Goal: Information Seeking & Learning: Compare options

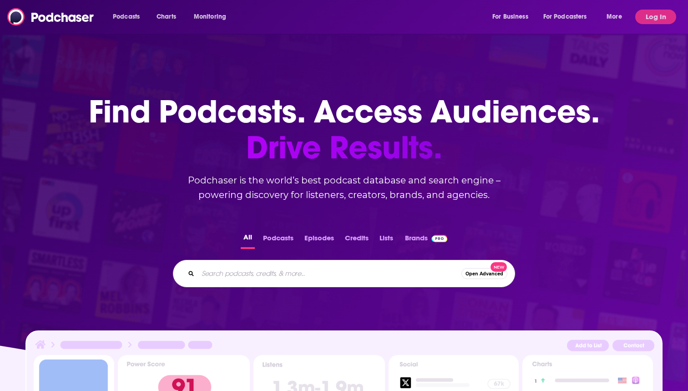
click at [246, 274] on input "Search podcasts, credits, & more..." at bounding box center [330, 273] width 264 height 15
paste input "Alts Goes Mainstream"
type input "Alts Goes Mainstream"
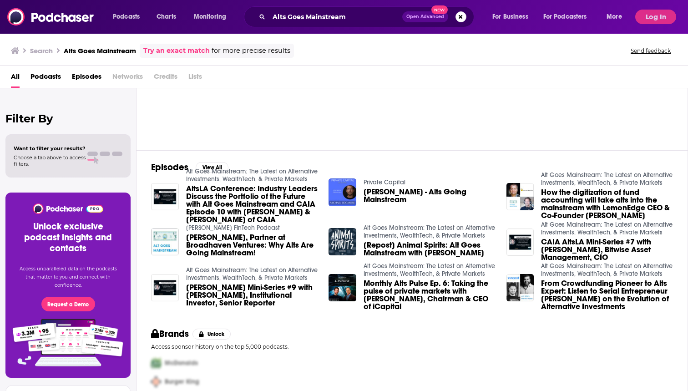
scroll to position [67, 0]
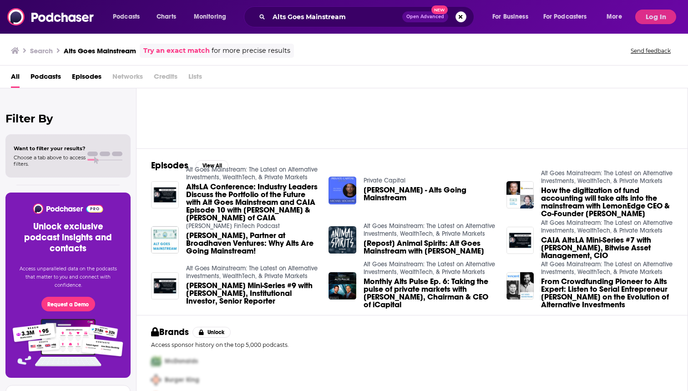
click at [204, 181] on link "Alt Goes Mainstream: The Latest on Alternative Investments, WealthTech, & Priva…" at bounding box center [252, 173] width 132 height 15
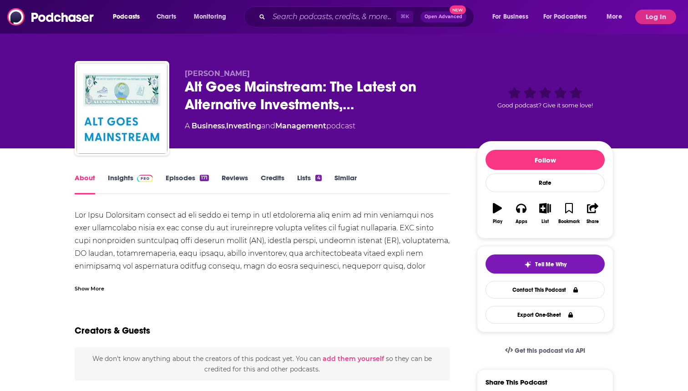
click at [119, 180] on link "Insights" at bounding box center [130, 183] width 45 height 21
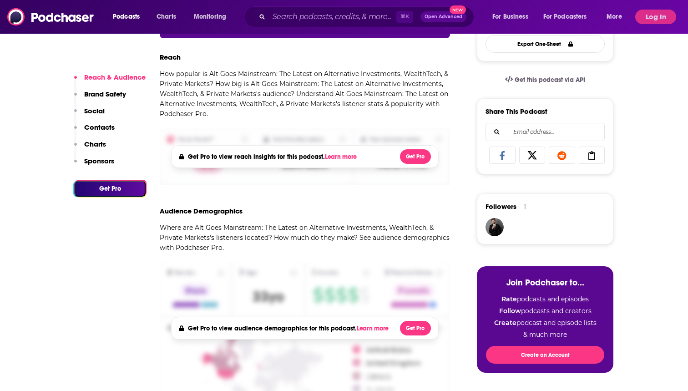
scroll to position [288, 0]
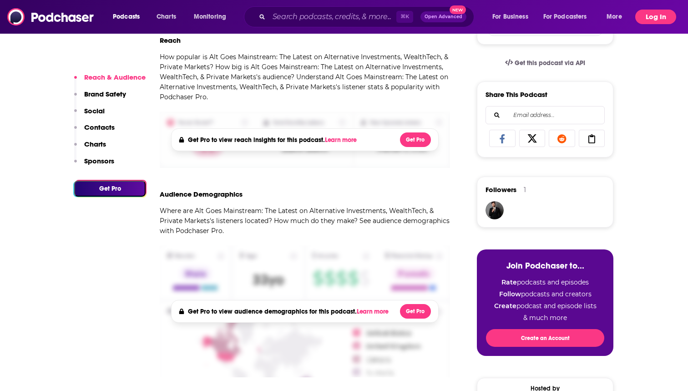
click at [645, 22] on button "Log In" at bounding box center [655, 17] width 41 height 15
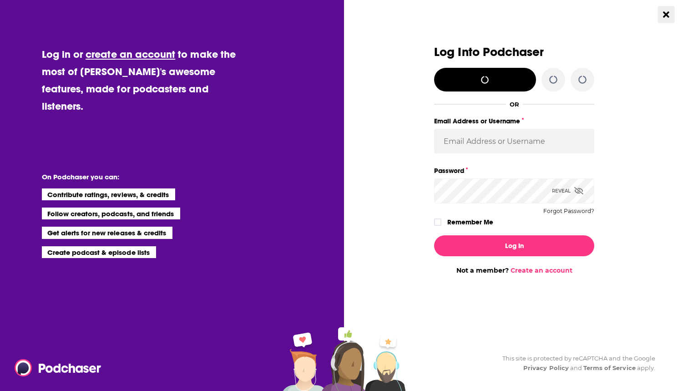
scroll to position [0, 0]
click at [483, 146] on input "Email Address or Username" at bounding box center [514, 141] width 160 height 25
click at [590, 141] on span "Dialog" at bounding box center [589, 141] width 7 height 7
click at [494, 136] on input "Email Address or Username" at bounding box center [514, 141] width 160 height 25
click at [584, 80] on icon "Dialog" at bounding box center [582, 79] width 9 height 9
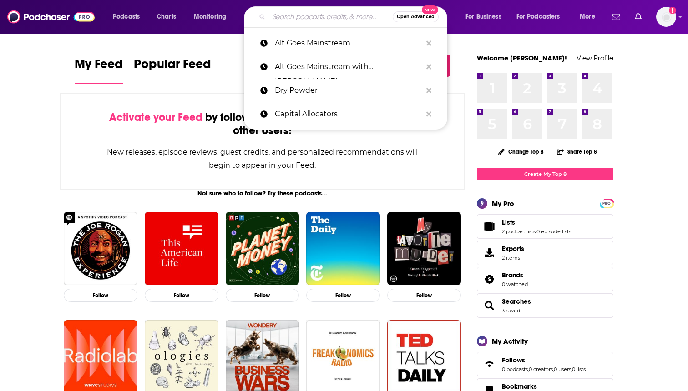
click at [284, 14] on input "Search podcasts, credits, & more..." at bounding box center [331, 17] width 124 height 15
paste input "Alts Goes Mainstream"
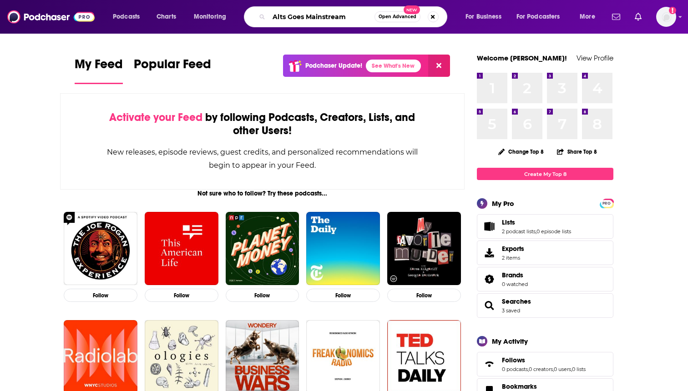
type input "Alts Goes Mainstream"
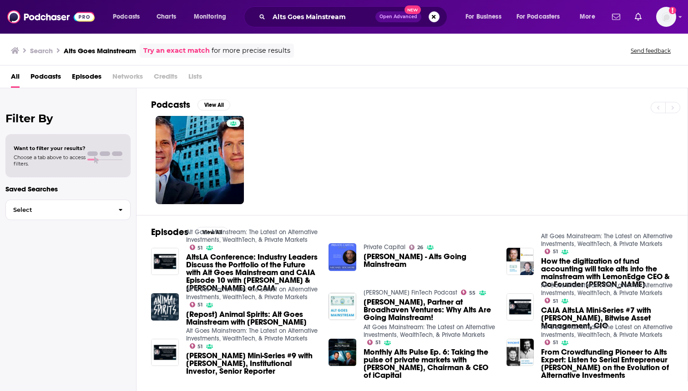
click at [233, 244] on link "Alt Goes Mainstream: The Latest on Alternative Investments, WealthTech, & Priva…" at bounding box center [252, 235] width 132 height 15
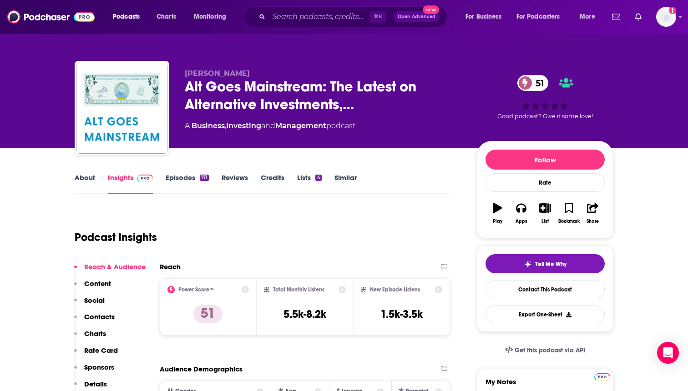
scroll to position [78, 0]
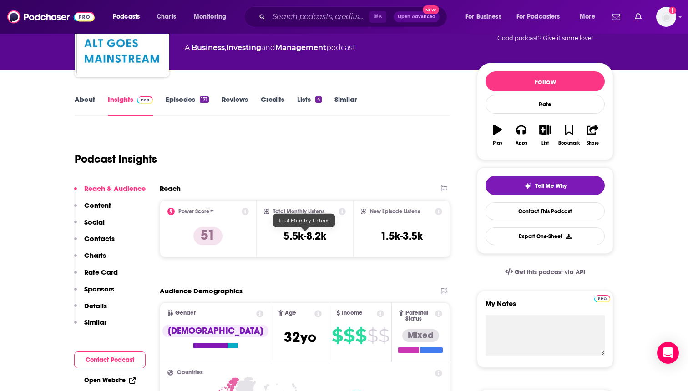
drag, startPoint x: 342, startPoint y: 236, endPoint x: 325, endPoint y: 237, distance: 17.3
click at [325, 238] on div "Total Monthly Listens 5.5k-8.2k" at bounding box center [305, 229] width 82 height 42
copy div "Total Monthly Listens 5.5k-8.2k"
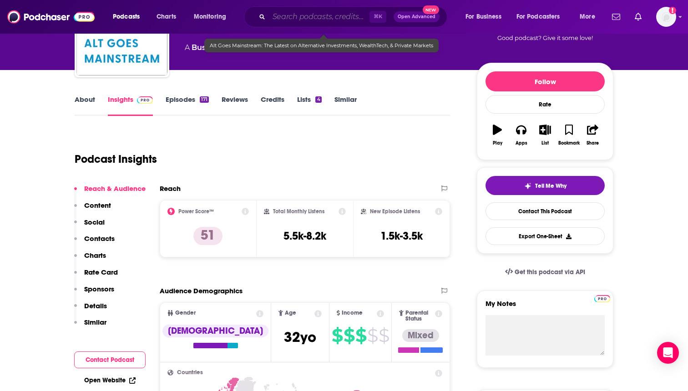
click at [302, 19] on input "Search podcasts, credits, & more..." at bounding box center [319, 17] width 101 height 15
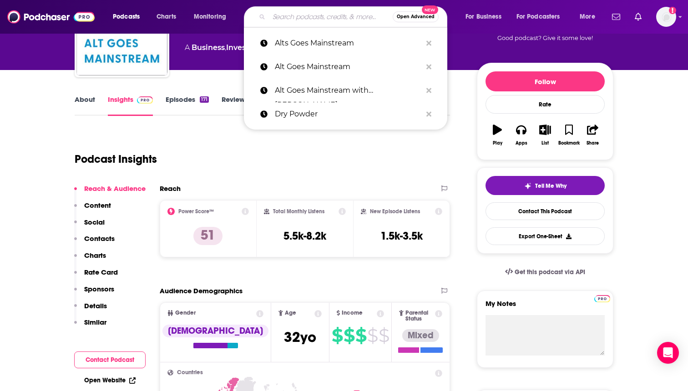
paste input "[PERSON_NAME] Advisor Podcast"
type input "[PERSON_NAME] Advisor Podcast"
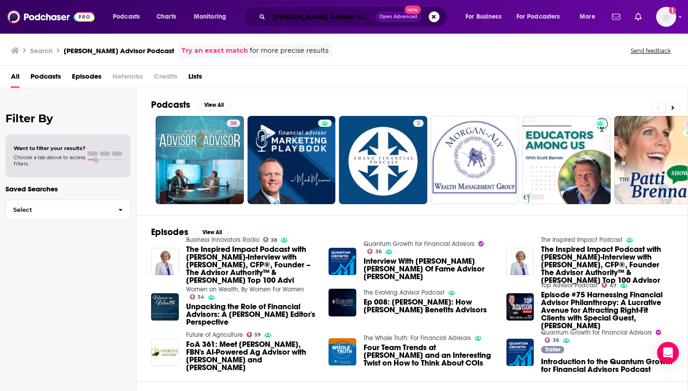
click at [286, 10] on input "[PERSON_NAME] Advisor Podcast" at bounding box center [322, 17] width 107 height 15
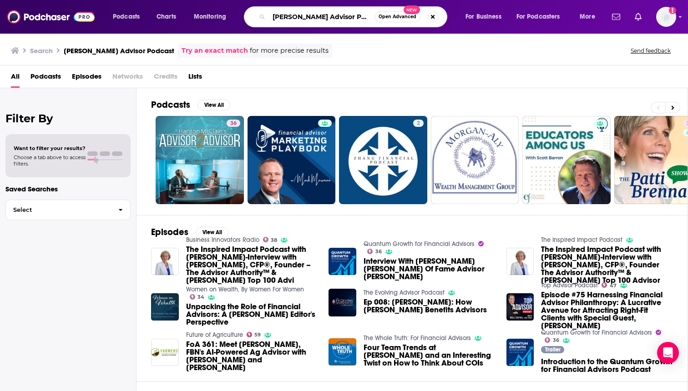
click at [286, 10] on input "[PERSON_NAME] Advisor Podcast" at bounding box center [322, 17] width 106 height 15
paste input "[URL][DOMAIN_NAME]"
type input "[URL][DOMAIN_NAME]"
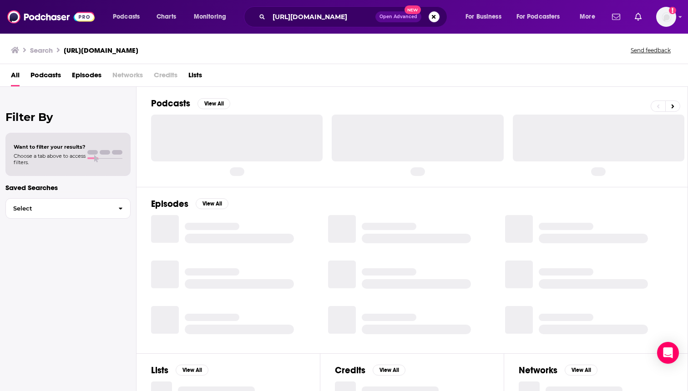
scroll to position [0, 74]
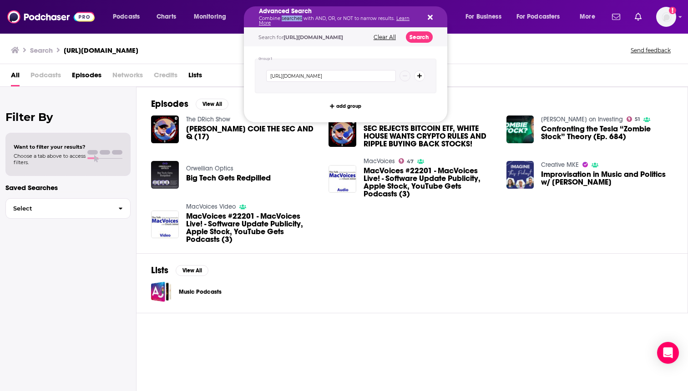
click at [296, 20] on p "Combine searches with AND, OR, or NOT to narrow results. Learn More" at bounding box center [338, 20] width 159 height 9
click at [433, 16] on div "Advanced Search Combine searches with AND, OR, or NOT to narrow results. Learn …" at bounding box center [345, 16] width 203 height 21
click at [431, 16] on icon "Search podcasts, credits, & more..." at bounding box center [430, 17] width 5 height 5
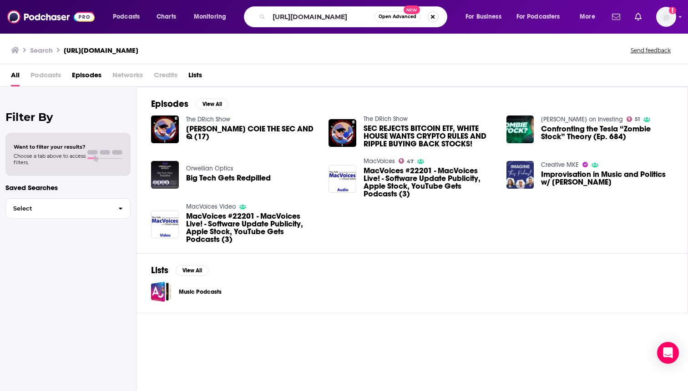
click at [433, 18] on button "Search podcasts, credits, & more..." at bounding box center [433, 16] width 11 height 11
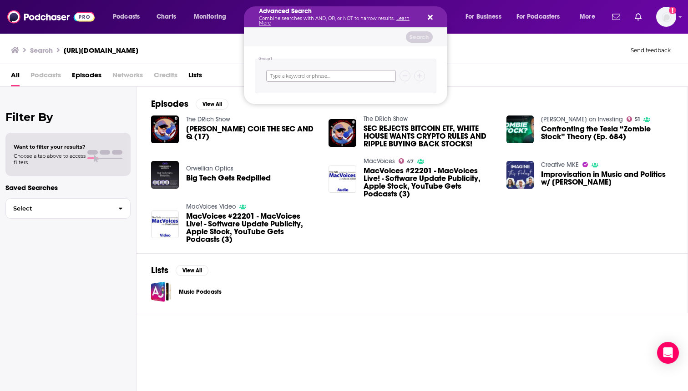
click at [297, 73] on input "Search podcasts, credits, & more..." at bounding box center [331, 76] width 130 height 12
click at [138, 51] on h3 "[URL][DOMAIN_NAME]" at bounding box center [101, 50] width 75 height 9
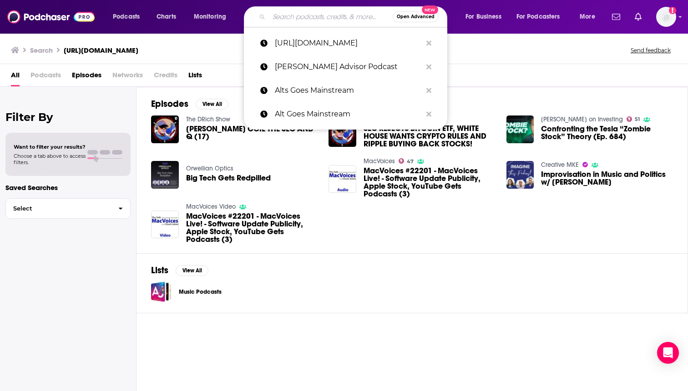
click at [298, 17] on input "Search podcasts, credits, & more..." at bounding box center [331, 17] width 124 height 15
paste input "Financial Advisor Success Podcast"
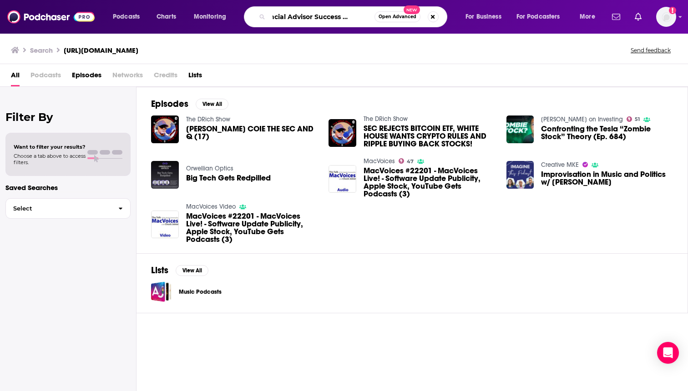
type input "Financial Advisor Success Podcast"
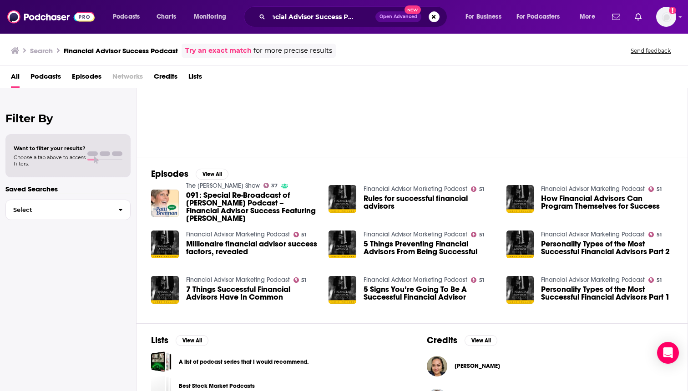
scroll to position [65, 0]
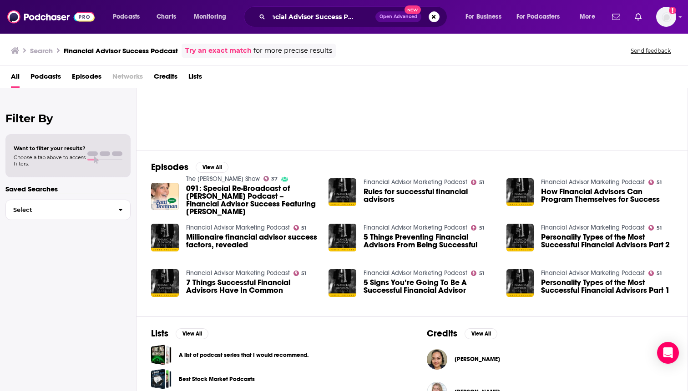
click at [234, 229] on link "Financial Advisor Marketing Podcast" at bounding box center [238, 228] width 104 height 8
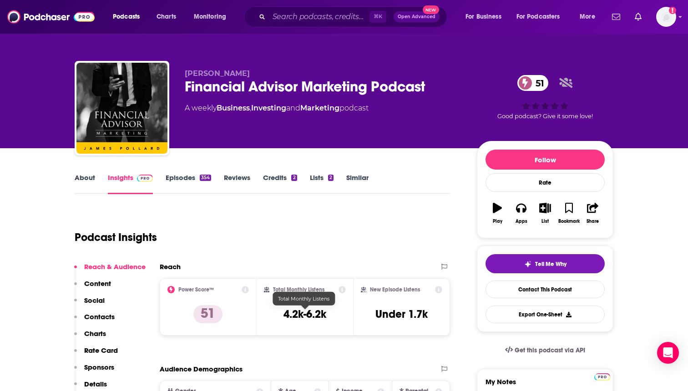
drag, startPoint x: 328, startPoint y: 318, endPoint x: 323, endPoint y: 315, distance: 6.1
click at [323, 315] on div "Total Monthly Listens 4.2k-6.2k" at bounding box center [305, 307] width 82 height 42
click at [332, 317] on div "Total Monthly Listens 4.2k-6.2k" at bounding box center [305, 307] width 82 height 42
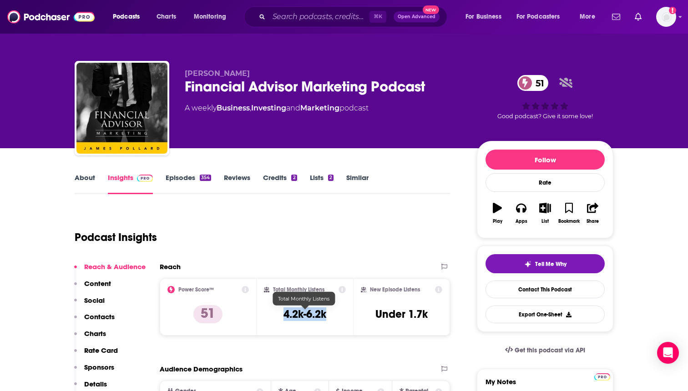
drag, startPoint x: 277, startPoint y: 319, endPoint x: 325, endPoint y: 318, distance: 47.3
click at [325, 318] on div "Total Monthly Listens 4.2k-6.2k" at bounding box center [305, 307] width 82 height 42
copy h3 "4.2k-6.2k"
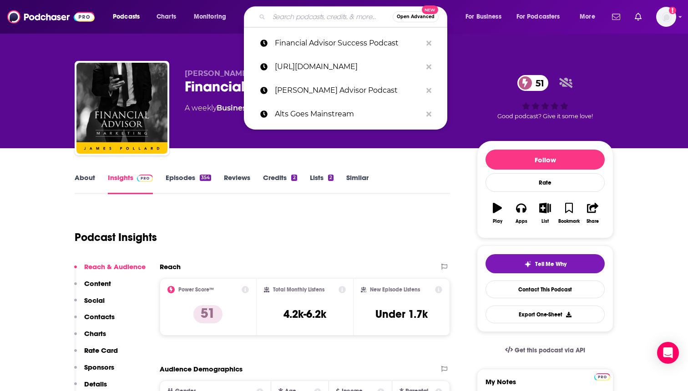
click at [292, 21] on input "Search podcasts, credits, & more..." at bounding box center [331, 17] width 124 height 15
paste input "Modern Financial Advisor"
type input "Modern Financial Advisor"
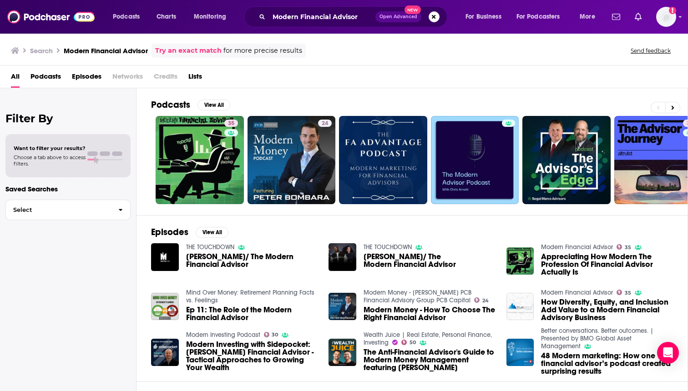
scroll to position [28, 0]
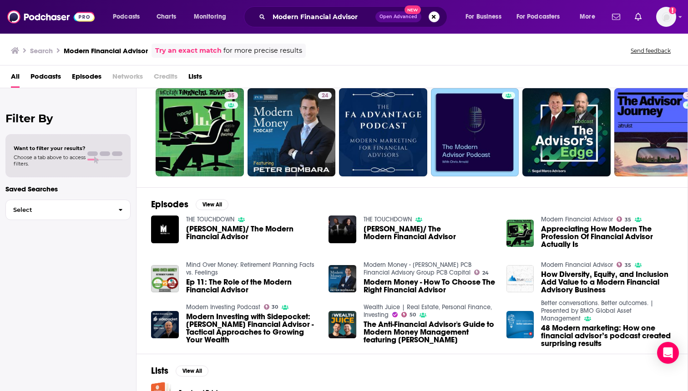
click at [553, 217] on link "Modern Financial Advisor" at bounding box center [577, 220] width 72 height 8
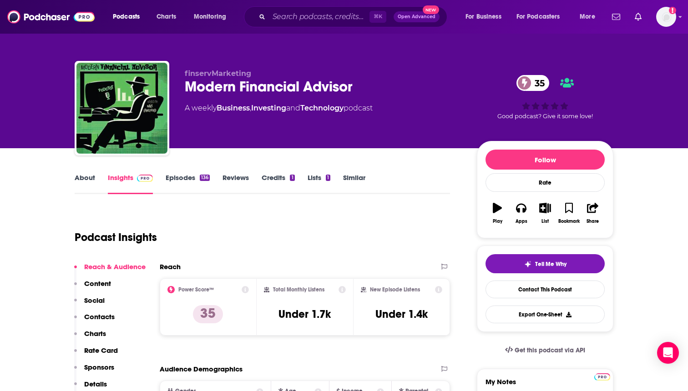
scroll to position [96, 0]
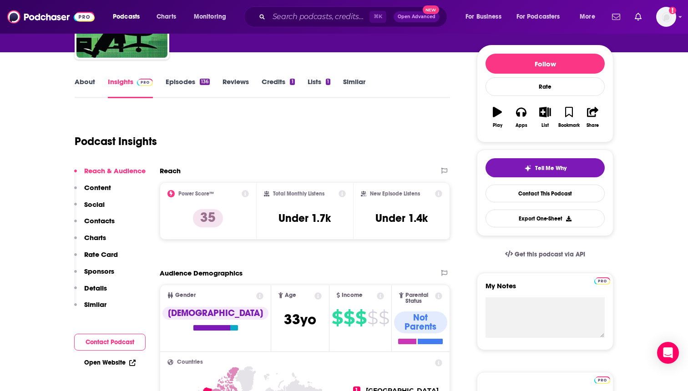
drag, startPoint x: 273, startPoint y: 227, endPoint x: 331, endPoint y: 227, distance: 58.3
click at [331, 227] on div "Total Monthly Listens Under 1.7k" at bounding box center [305, 211] width 82 height 42
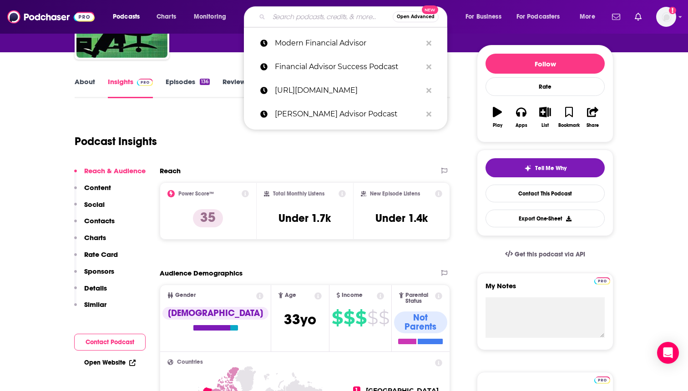
click at [288, 17] on input "Search podcasts, credits, & more..." at bounding box center [331, 17] width 124 height 15
paste input "The InvestmentNews Podcast"
type input "The InvestmentNews Podcast"
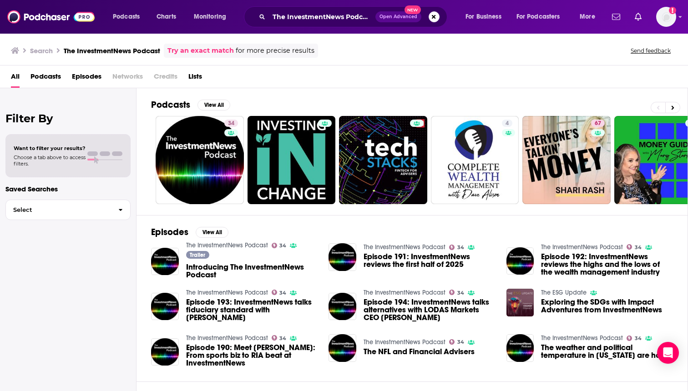
click at [227, 247] on link "The InvestmentNews Podcast" at bounding box center [227, 246] width 82 height 8
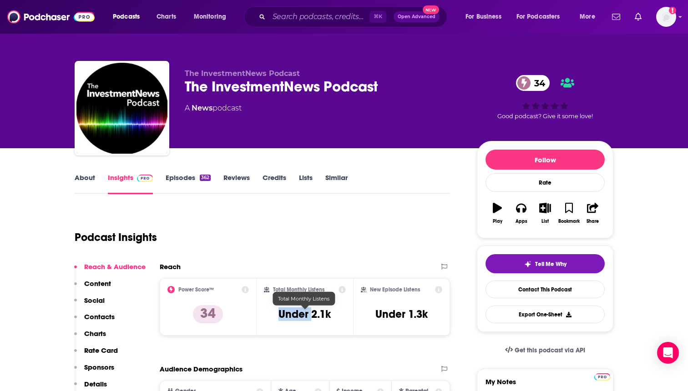
drag, startPoint x: 333, startPoint y: 318, endPoint x: 310, endPoint y: 318, distance: 22.8
click at [311, 318] on div "Total Monthly Listens Under 2.1k" at bounding box center [305, 307] width 82 height 42
click at [310, 318] on h3 "Under 2.1k" at bounding box center [305, 315] width 52 height 14
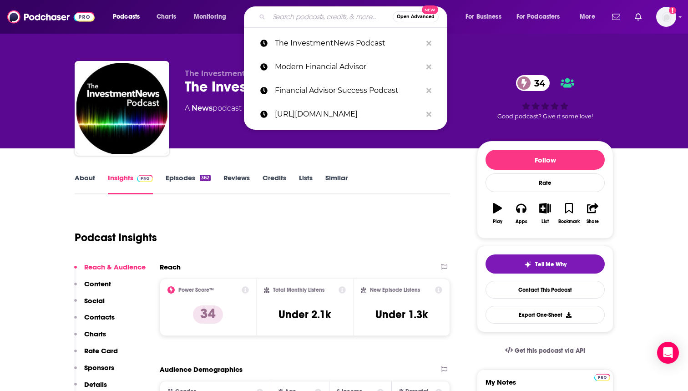
click at [321, 22] on input "Search podcasts, credits, & more..." at bounding box center [331, 17] width 124 height 15
paste input "The [PERSON_NAME] Podcast (AdvisorHub)"
type input "The [PERSON_NAME] Podcast (AdvisorHub)"
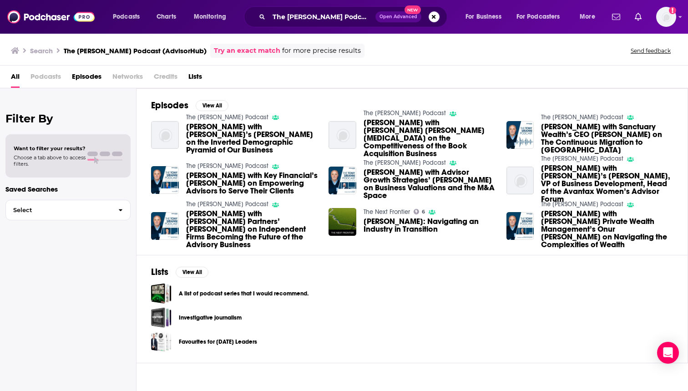
click at [228, 121] on link "The [PERSON_NAME] Podcast" at bounding box center [227, 117] width 82 height 8
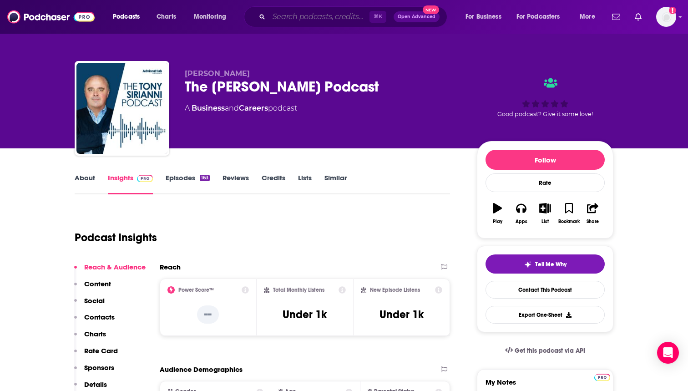
click at [285, 20] on input "Search podcasts, credits, & more..." at bounding box center [319, 17] width 101 height 15
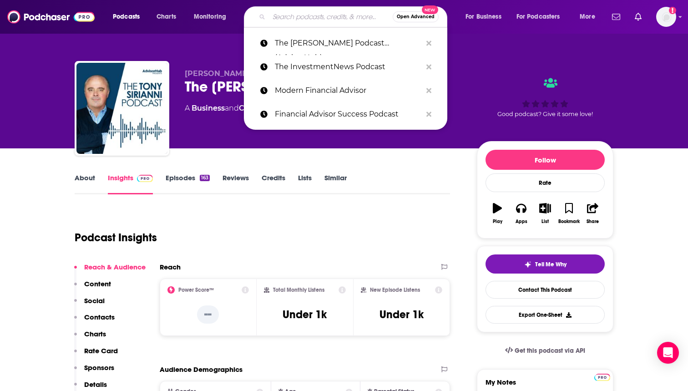
paste input "ThinkAdvisor Podcast"
type input "ThinkAdvisor Podcast"
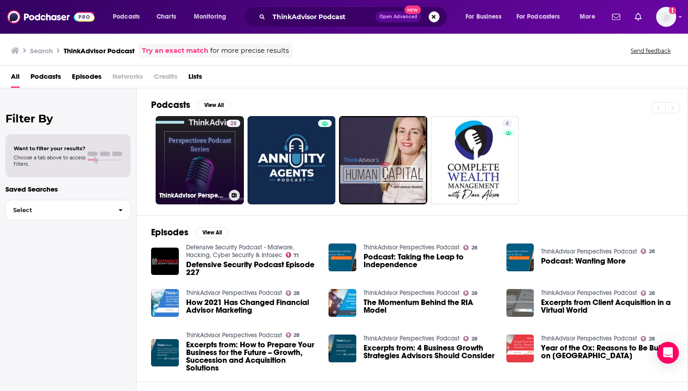
click at [207, 122] on link "28 ThinkAdvisor Perspectives Podcast" at bounding box center [200, 160] width 88 height 88
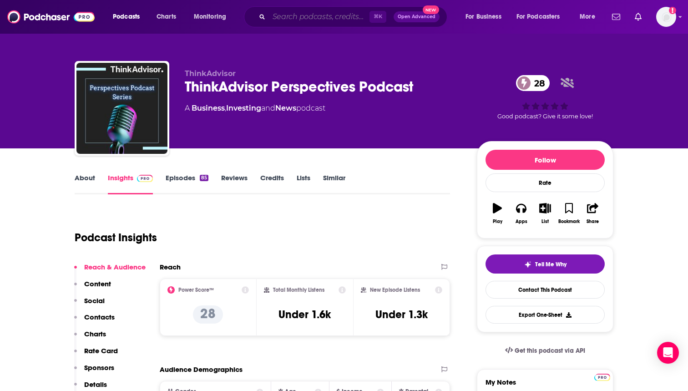
click at [297, 14] on input "Search podcasts, credits, & more..." at bounding box center [319, 17] width 101 height 15
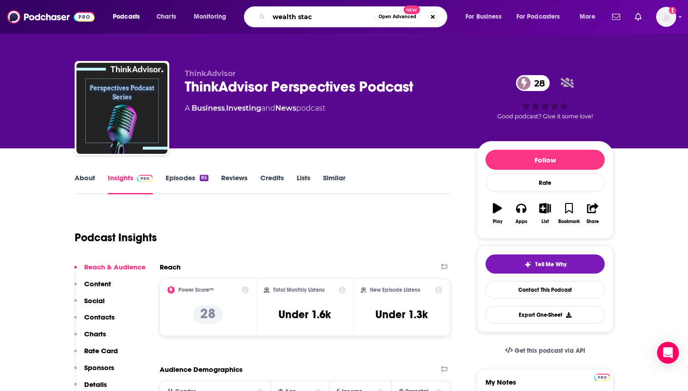
type input "wealth stack"
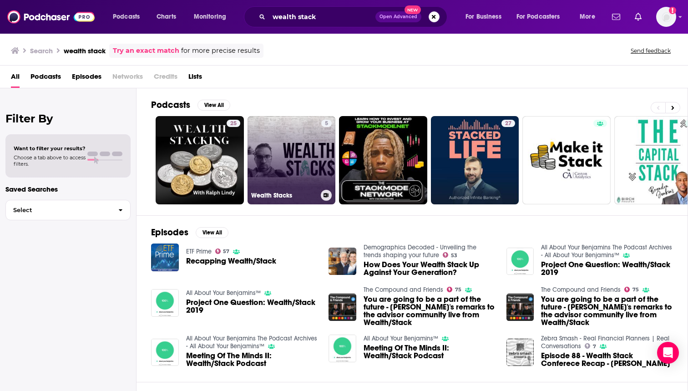
click at [293, 158] on link "5 Wealth Stacks" at bounding box center [292, 160] width 88 height 88
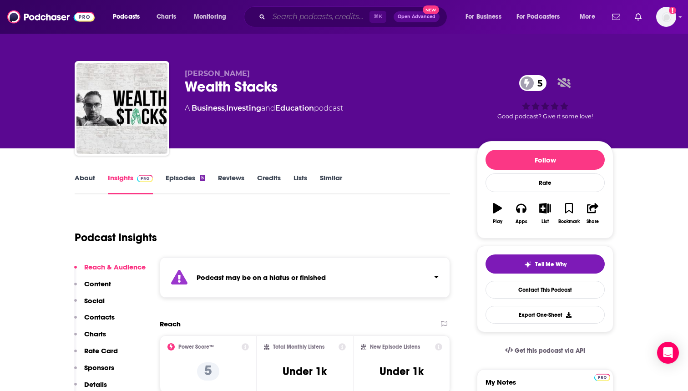
click at [300, 22] on input "Search podcasts, credits, & more..." at bounding box center [319, 17] width 101 height 15
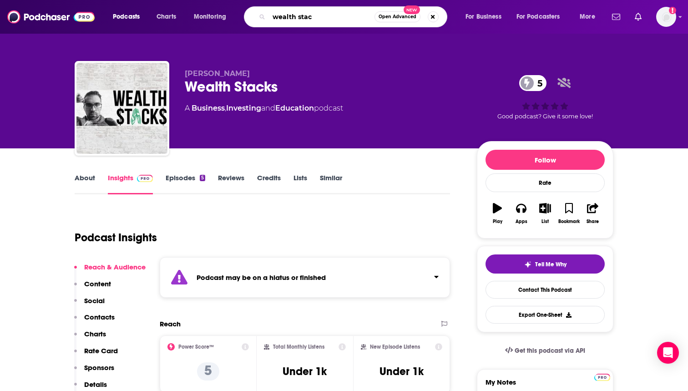
type input "wealth stack"
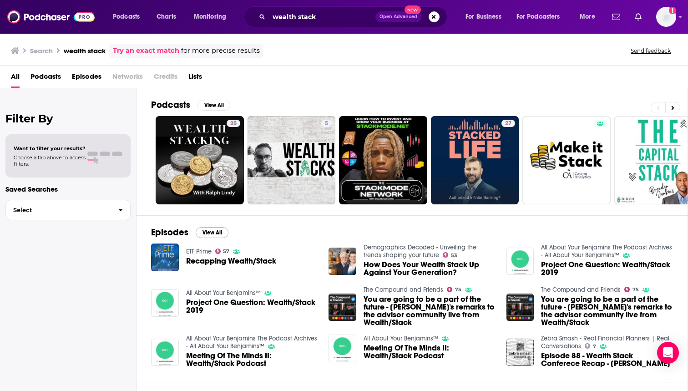
scroll to position [49, 0]
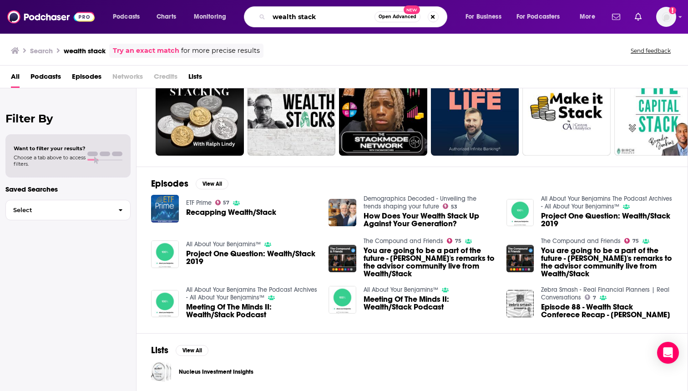
click at [298, 15] on input "wealth stack" at bounding box center [322, 17] width 106 height 15
click at [308, 19] on input "wealth stack" at bounding box center [322, 17] width 106 height 15
type input "wealth tech on deck"
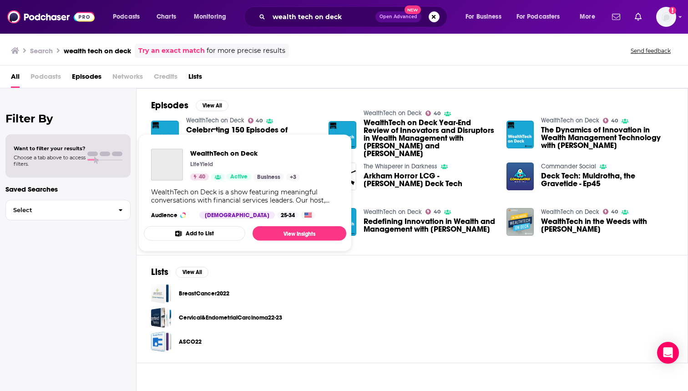
click at [219, 120] on link "WealthTech on Deck" at bounding box center [215, 121] width 58 height 8
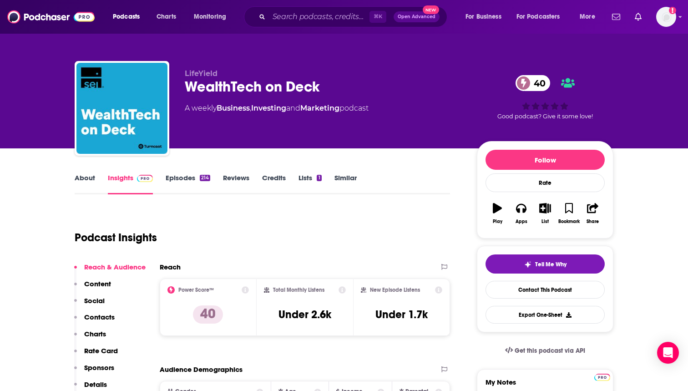
click at [286, 9] on div "⌘ K Open Advanced New" at bounding box center [345, 16] width 203 height 21
click at [286, 14] on input "Search podcasts, credits, & more..." at bounding box center [319, 17] width 101 height 15
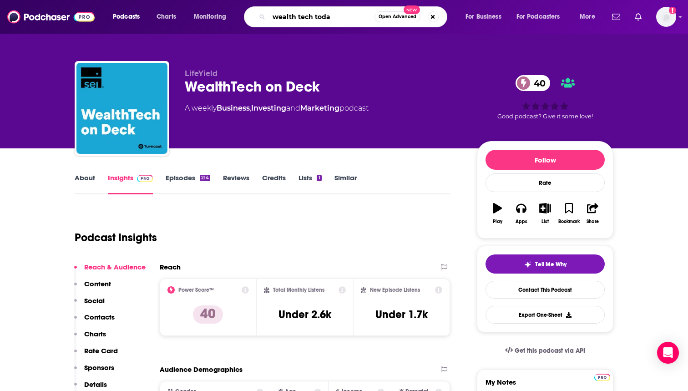
type input "wealth tech [DATE]"
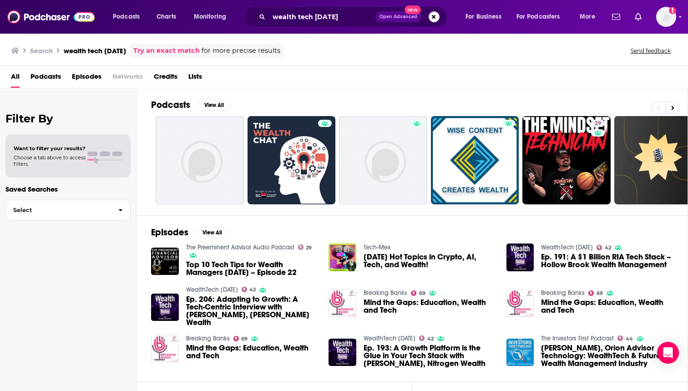
click at [217, 291] on link "WealthTech [DATE]" at bounding box center [212, 290] width 52 height 8
